Goal: Register for event/course

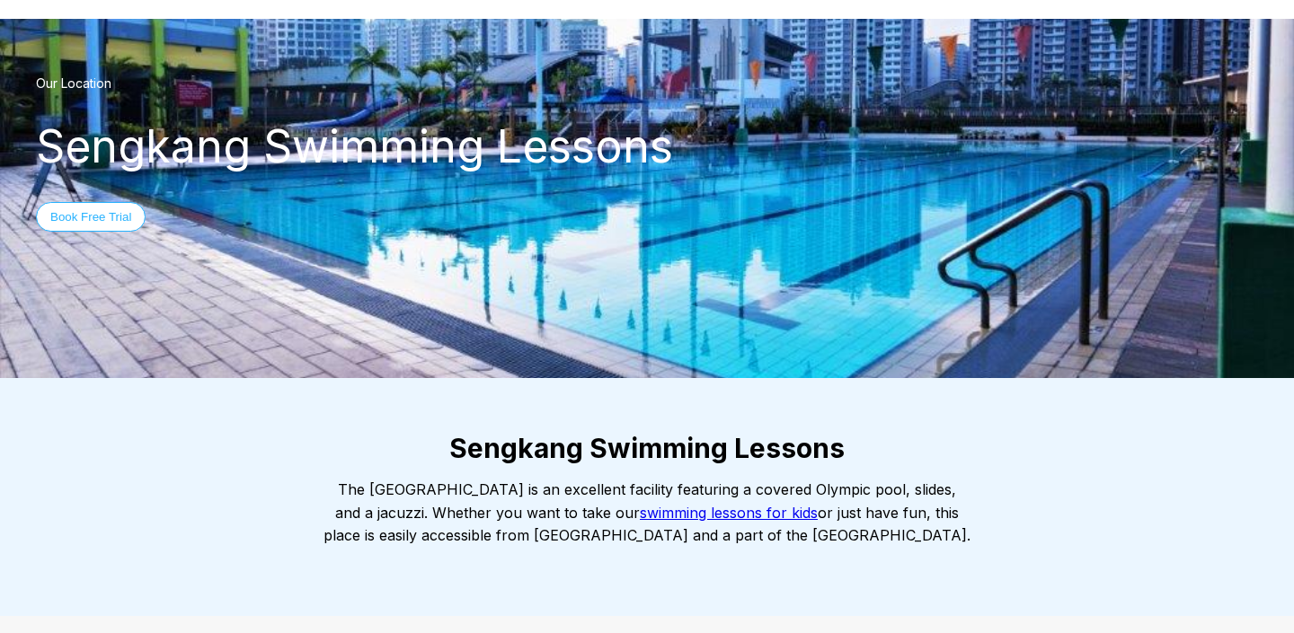
scroll to position [63, 0]
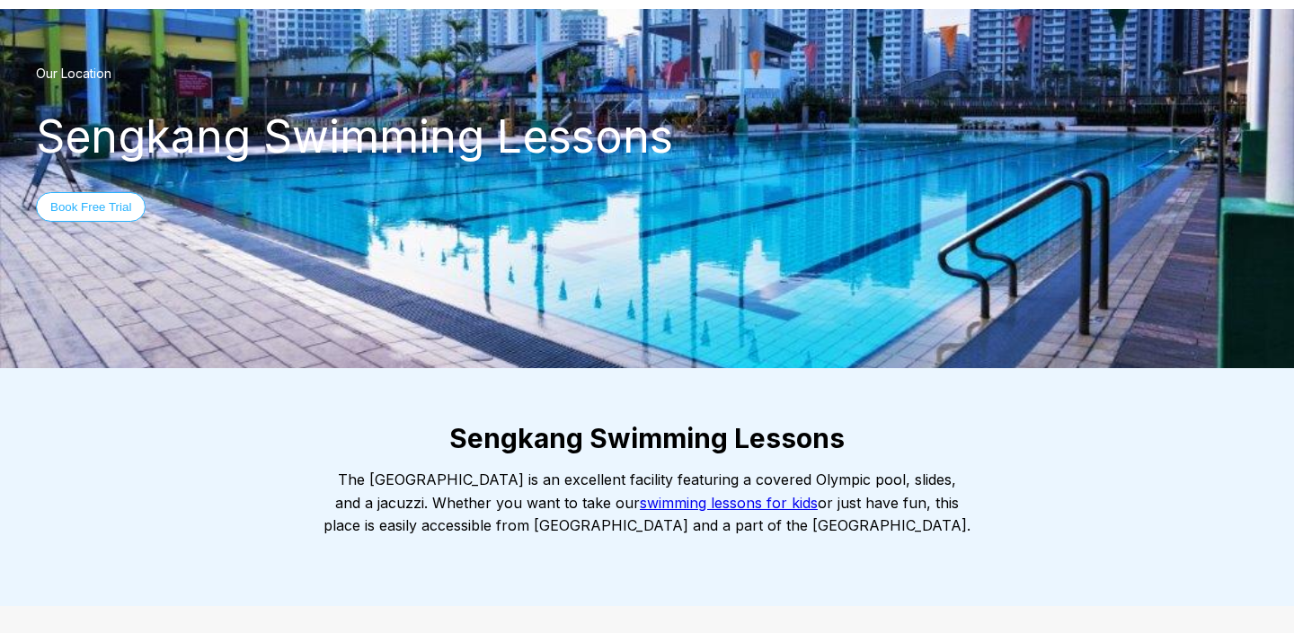
click at [806, 504] on link "swimming lessons for kids" at bounding box center [729, 503] width 178 height 18
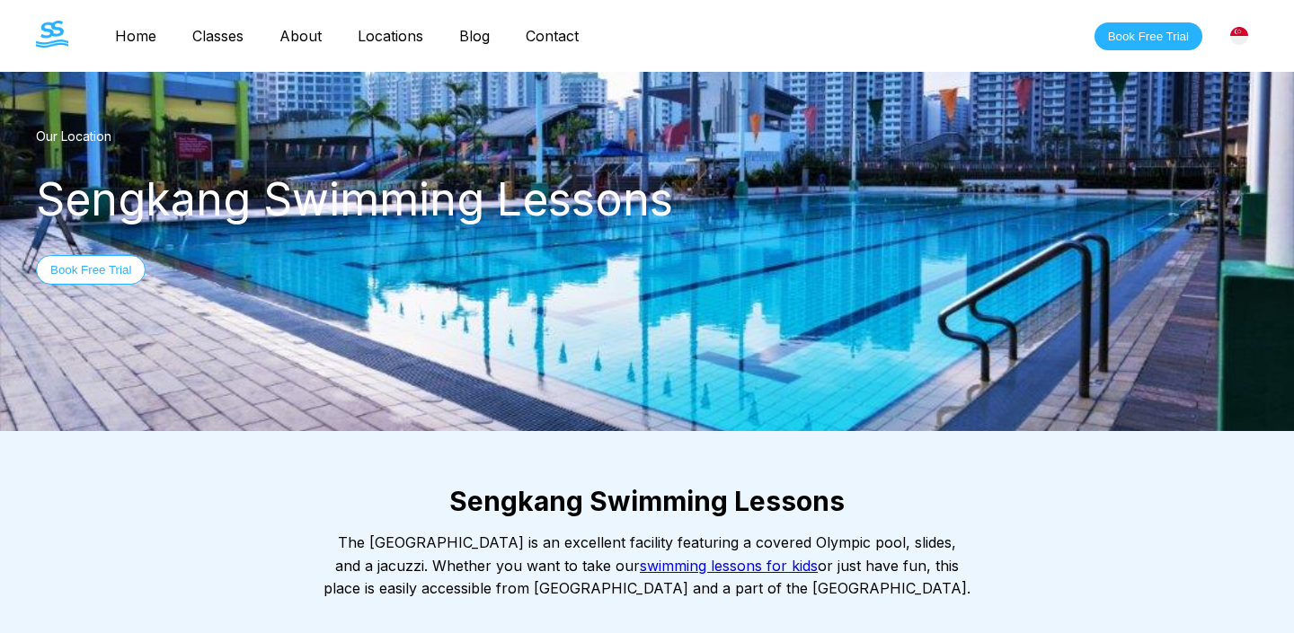
scroll to position [114, 0]
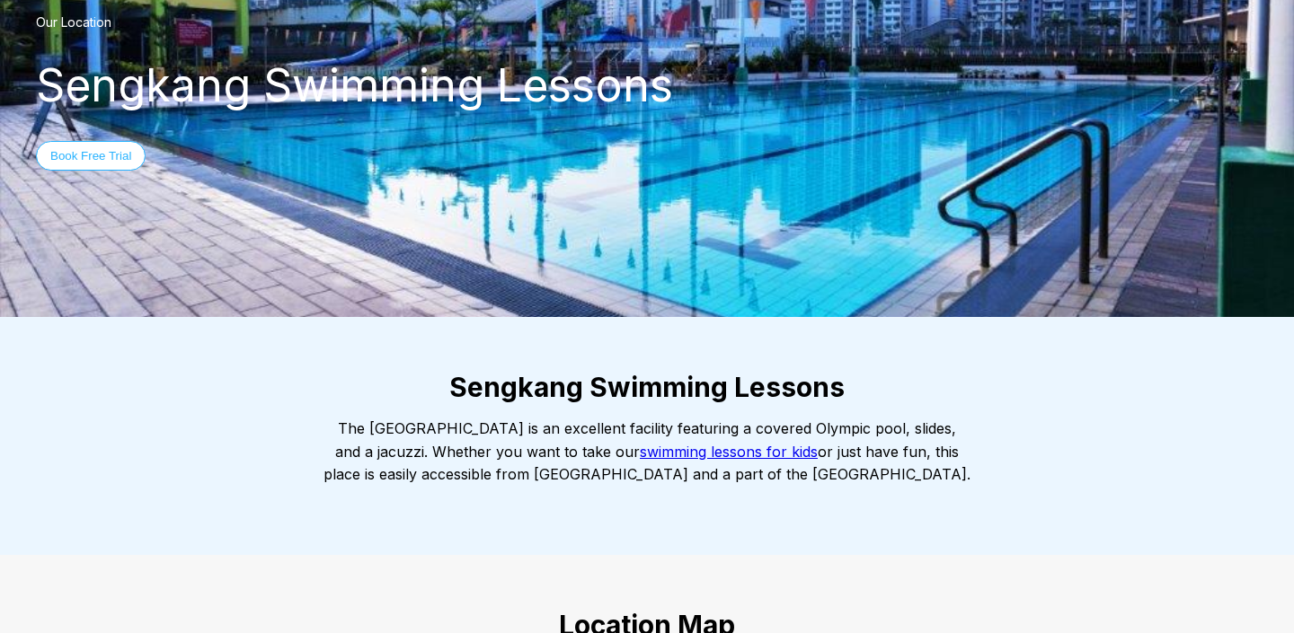
click at [818, 453] on link "swimming lessons for kids" at bounding box center [729, 452] width 178 height 18
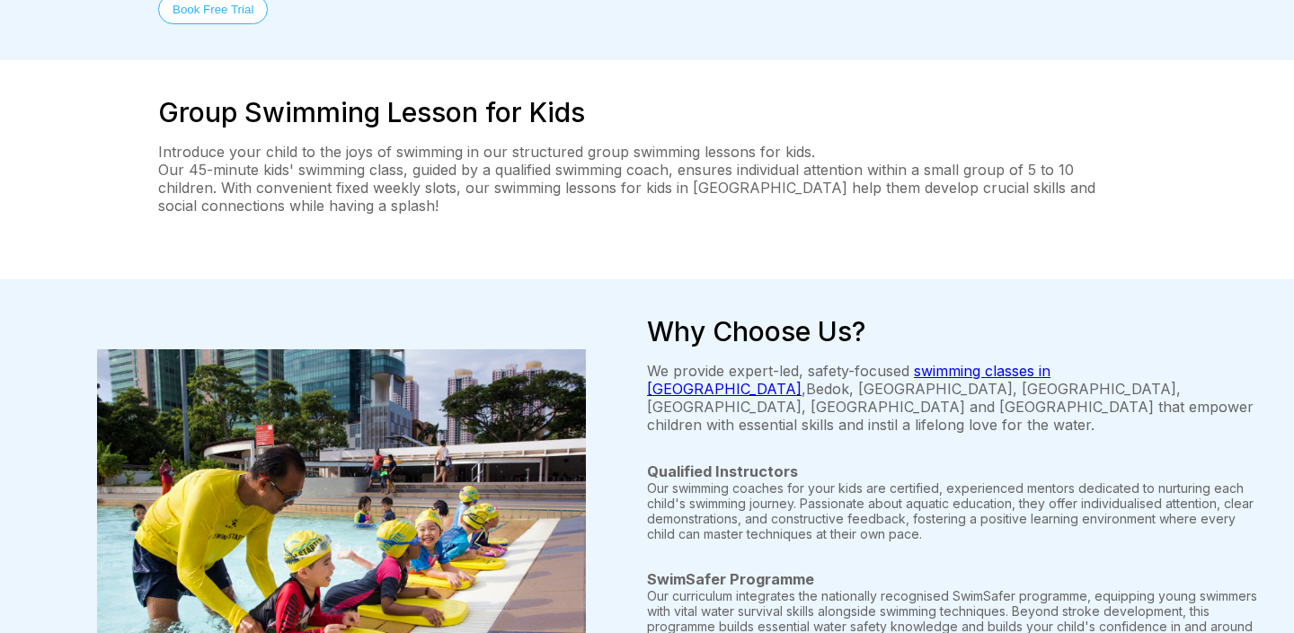
scroll to position [414, 0]
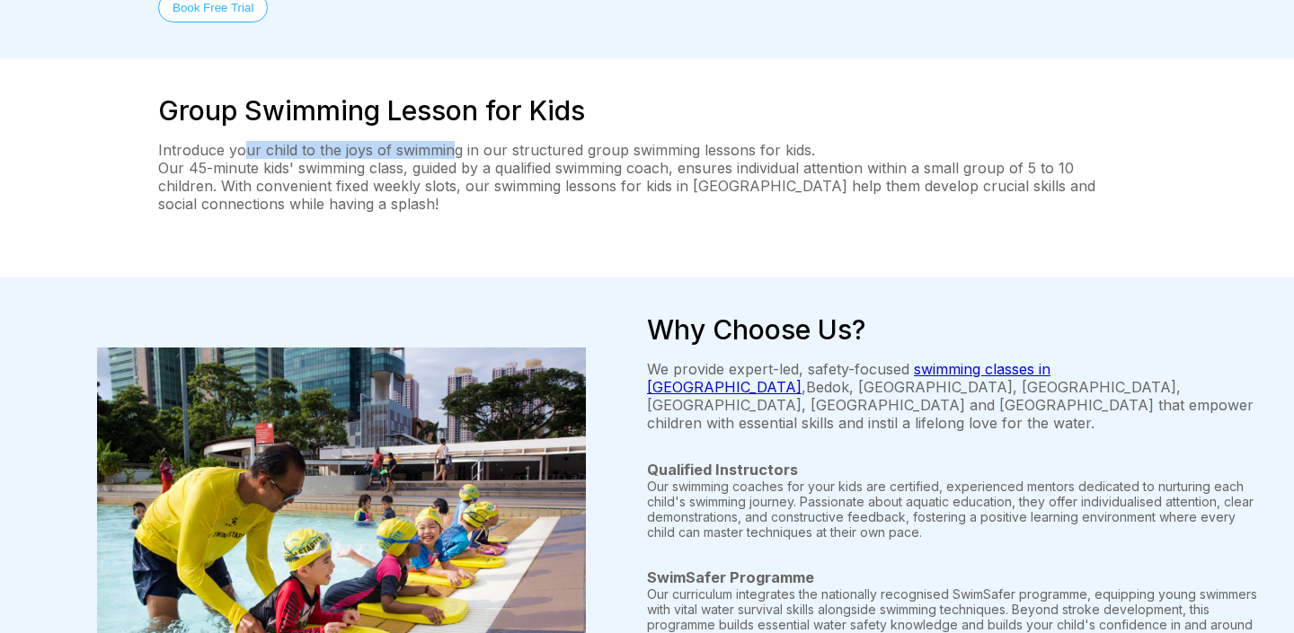
drag, startPoint x: 240, startPoint y: 77, endPoint x: 448, endPoint y: 73, distance: 208.5
click at [448, 141] on p "Introduce your child to the joys of swimming in our structured group swimming l…" at bounding box center [647, 150] width 978 height 18
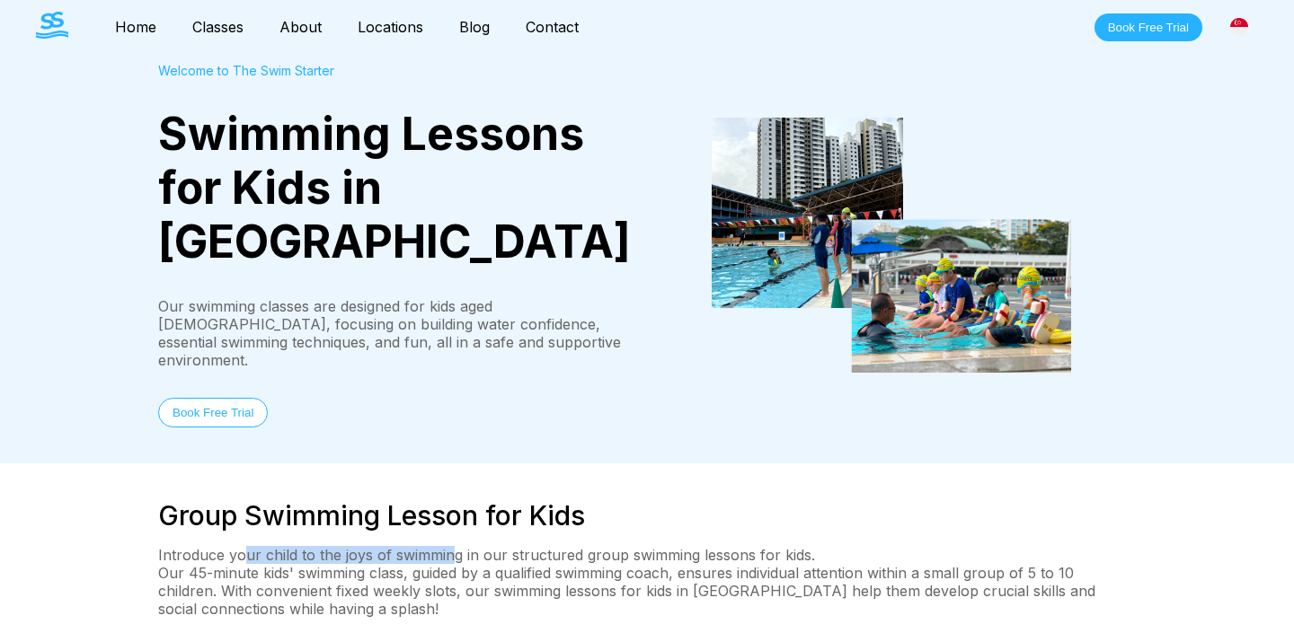
scroll to position [0, 0]
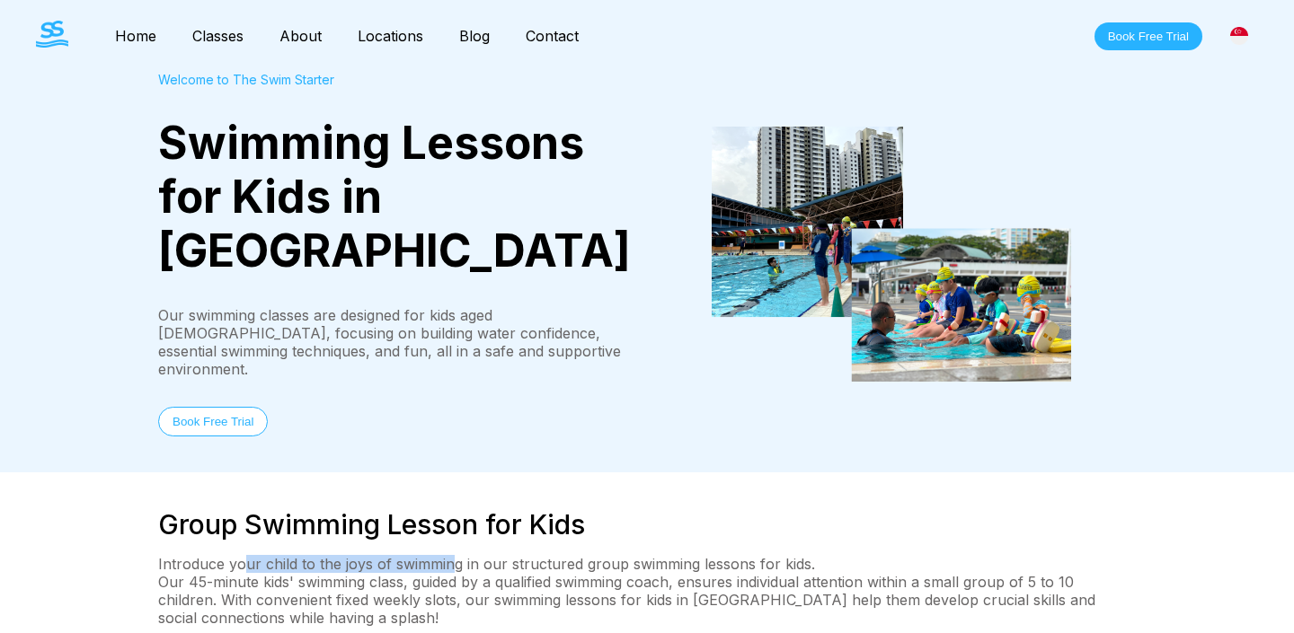
click at [1130, 29] on button "Book Free Trial" at bounding box center [1148, 36] width 108 height 28
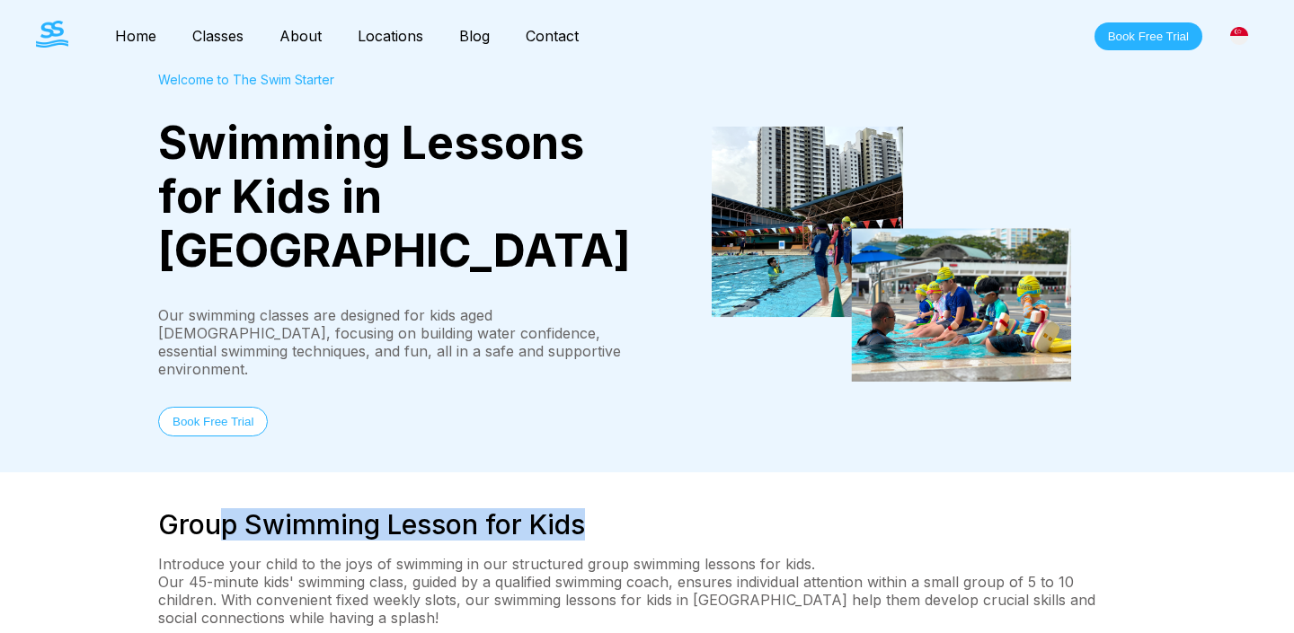
drag, startPoint x: 585, startPoint y: 454, endPoint x: 219, endPoint y: 446, distance: 365.8
click at [219, 509] on h2 "Group Swimming Lesson for Kids" at bounding box center [647, 525] width 978 height 32
click at [695, 509] on h2 "Group Swimming Lesson for Kids" at bounding box center [647, 525] width 978 height 32
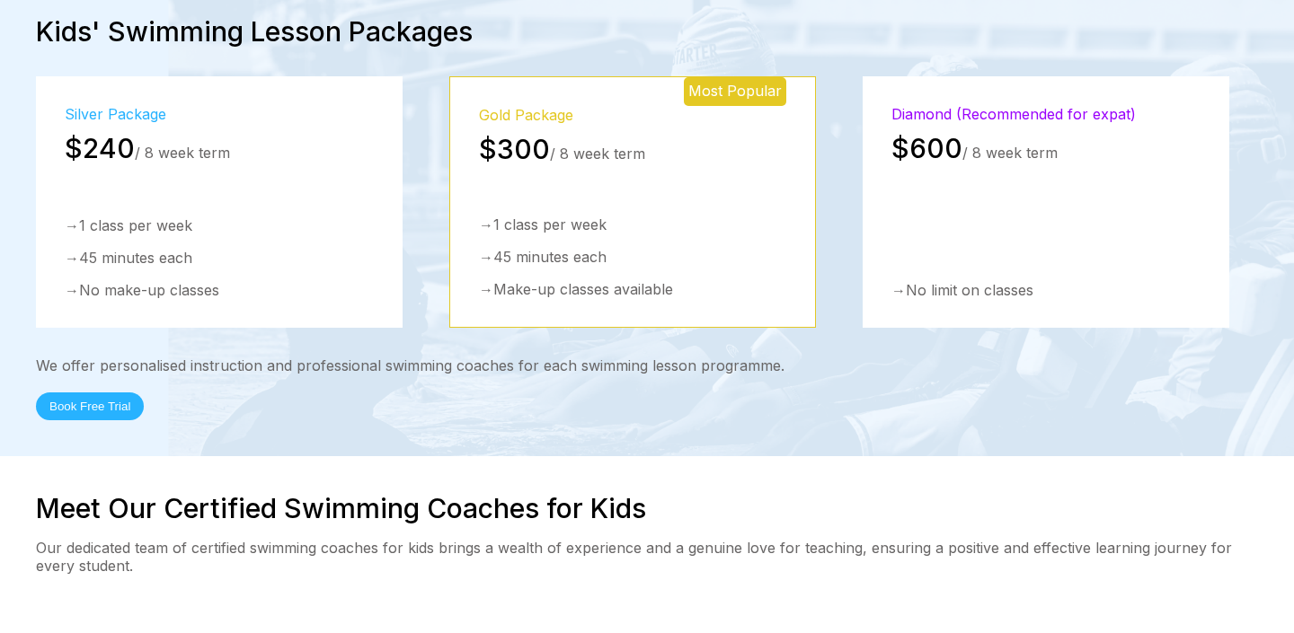
scroll to position [2684, 0]
